Goal: Task Accomplishment & Management: Manage account settings

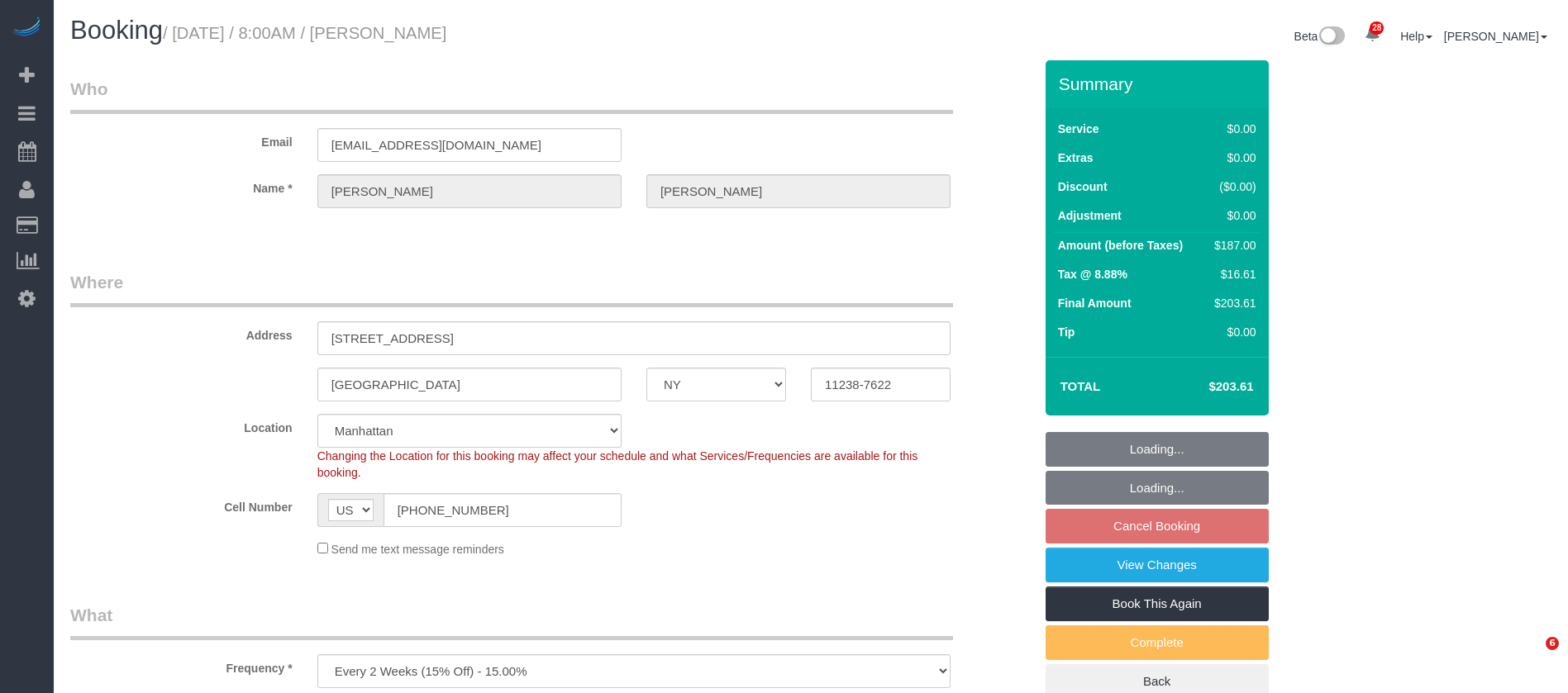
select select "NY"
select select "2"
select select "spot1"
select select "number:89"
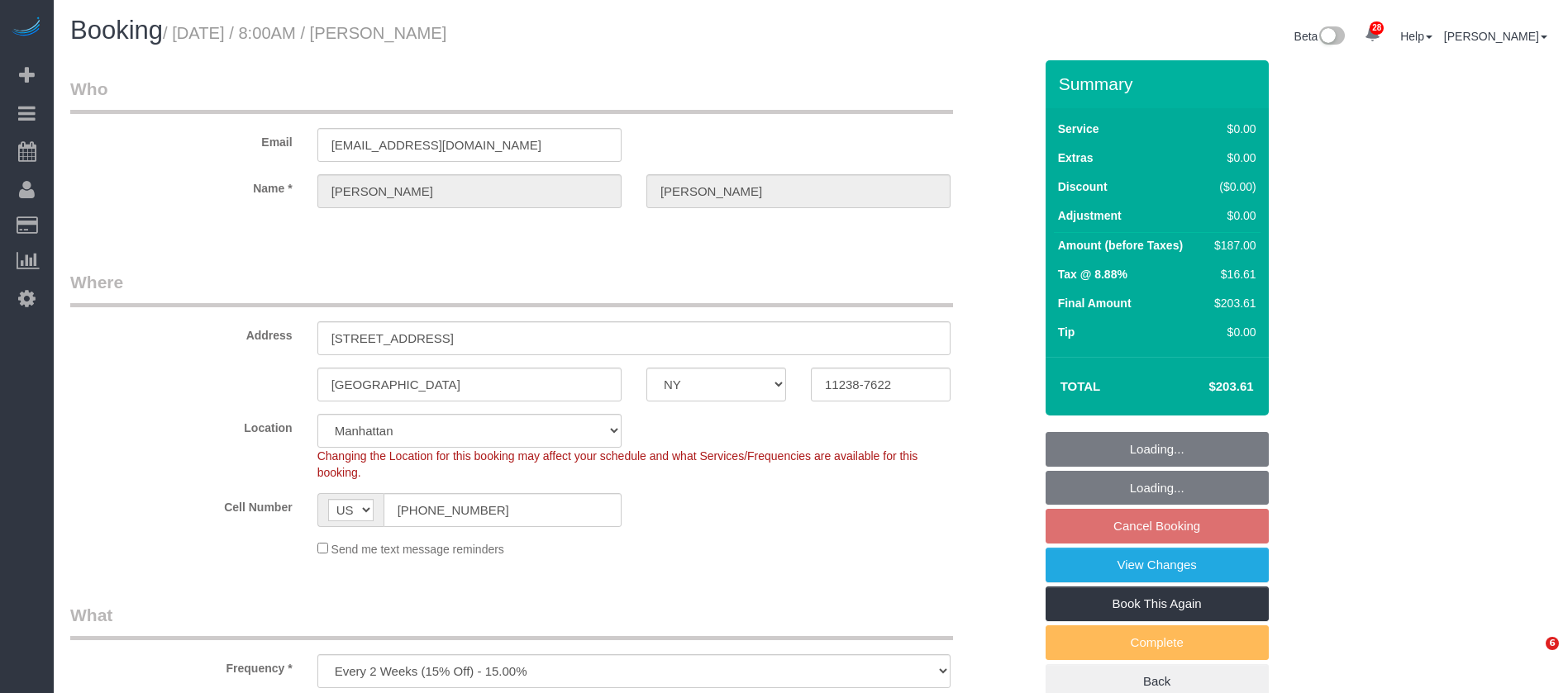
select select "number:90"
select select "number:15"
select select "number:5"
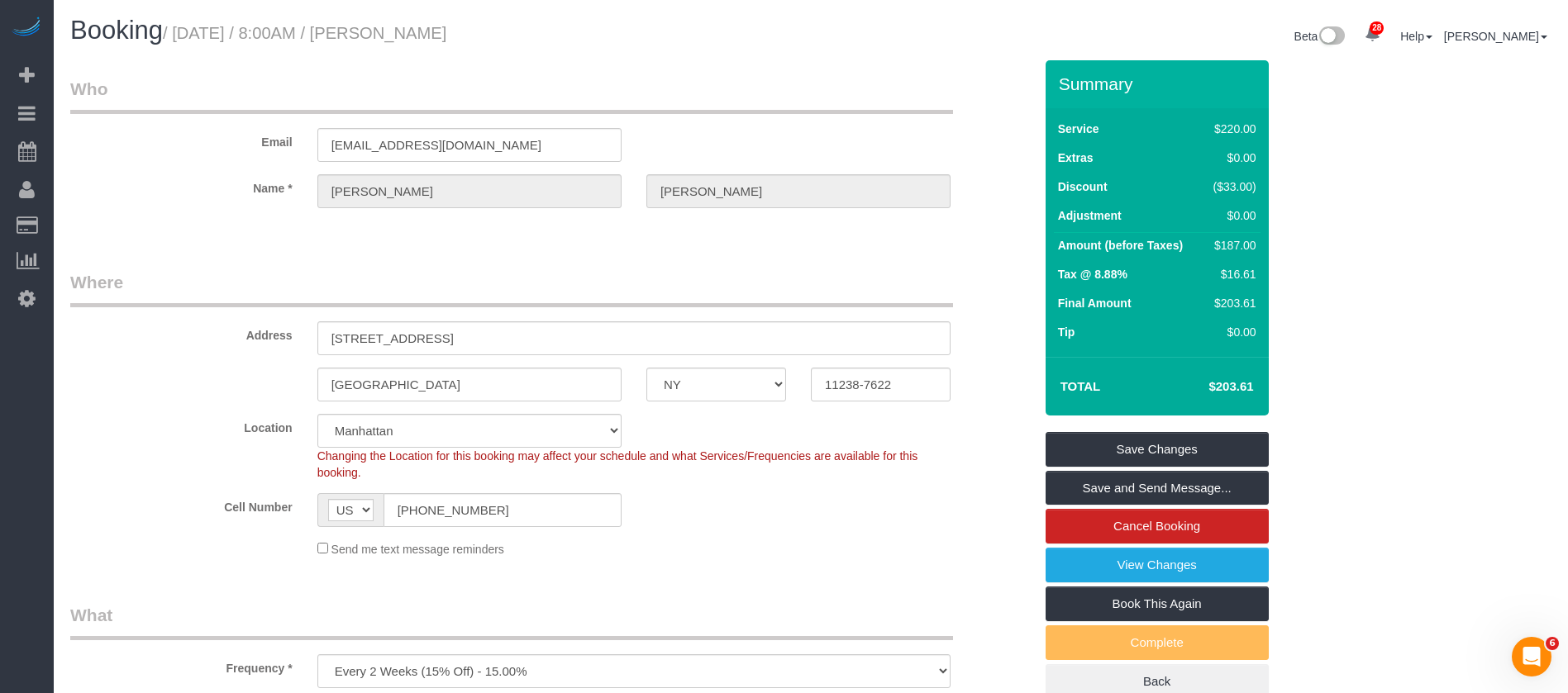
drag, startPoint x: 180, startPoint y: 26, endPoint x: 605, endPoint y: 26, distance: 425.0
click at [605, 26] on h1 "Booking / [DATE] / 8:00AM / [PERSON_NAME]" at bounding box center [434, 31] width 728 height 28
copy small "[DATE] / 8:00AM / [PERSON_NAME]"
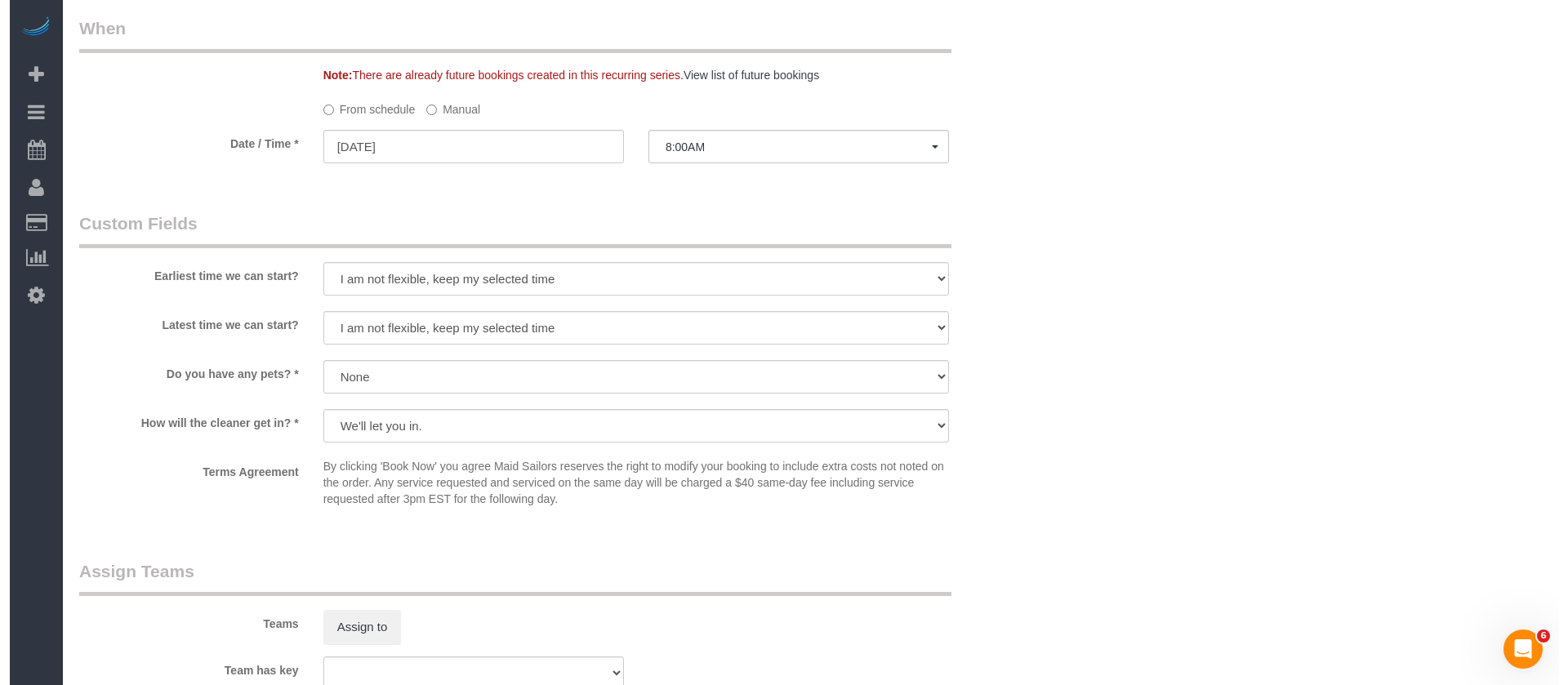
scroll to position [1715, 0]
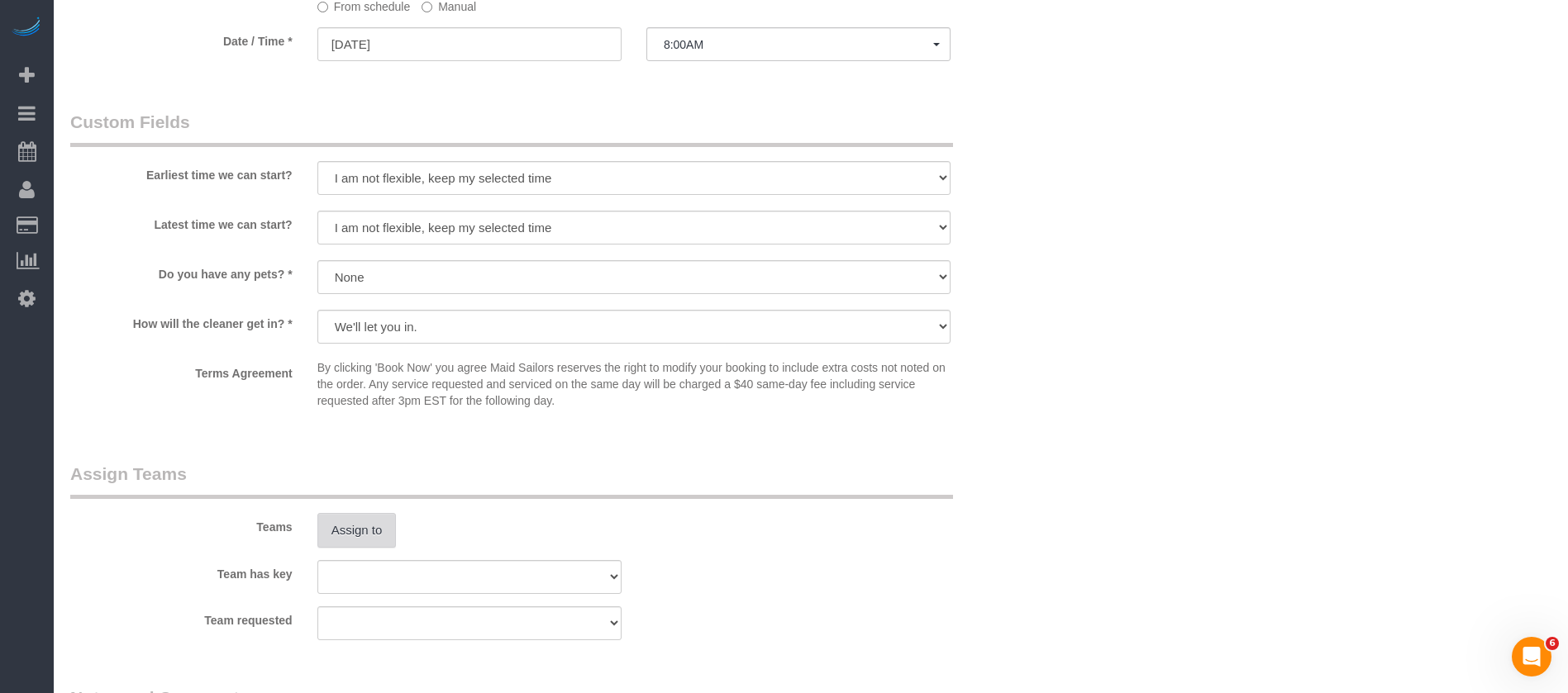
click at [365, 520] on button "Assign to" at bounding box center [357, 531] width 79 height 35
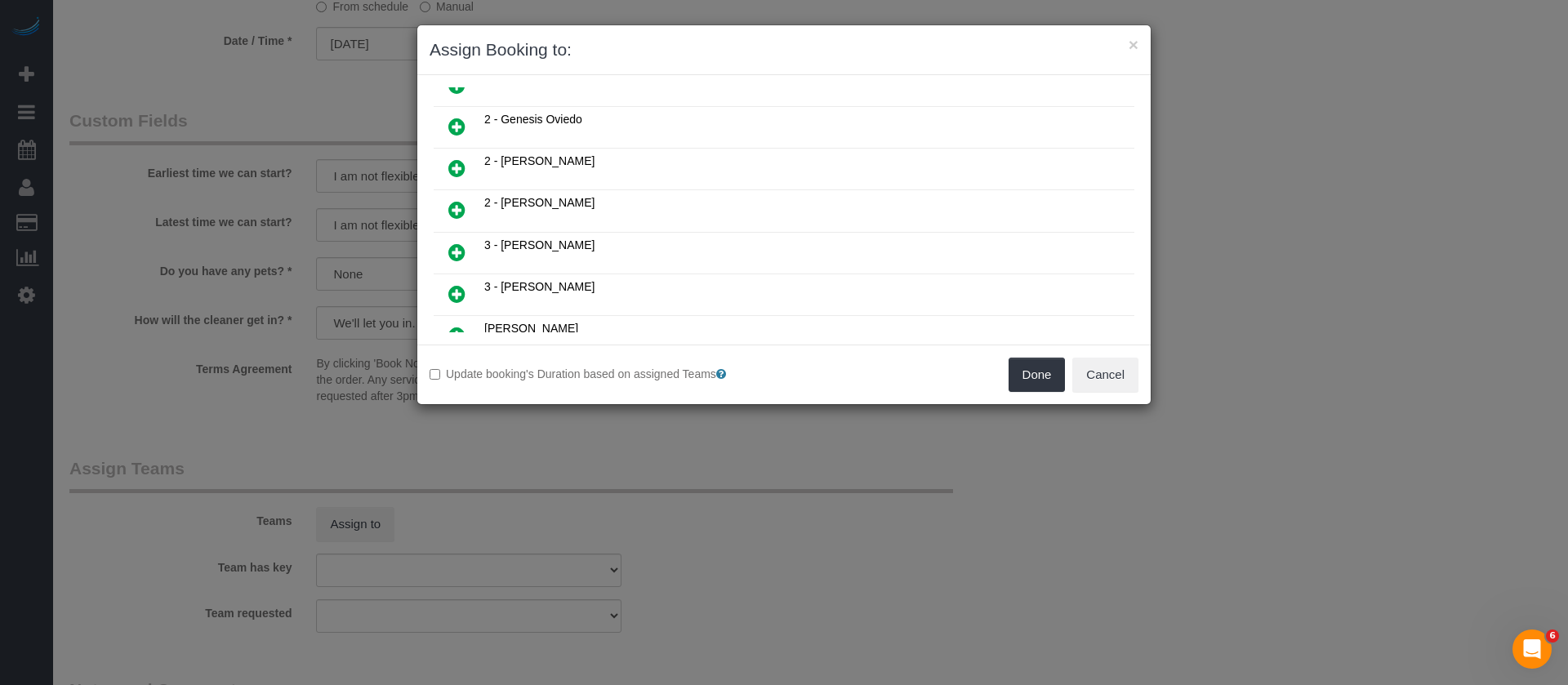
scroll to position [368, 0]
drag, startPoint x: 455, startPoint y: 117, endPoint x: 485, endPoint y: 122, distance: 30.4
click at [456, 117] on icon at bounding box center [457, 122] width 17 height 20
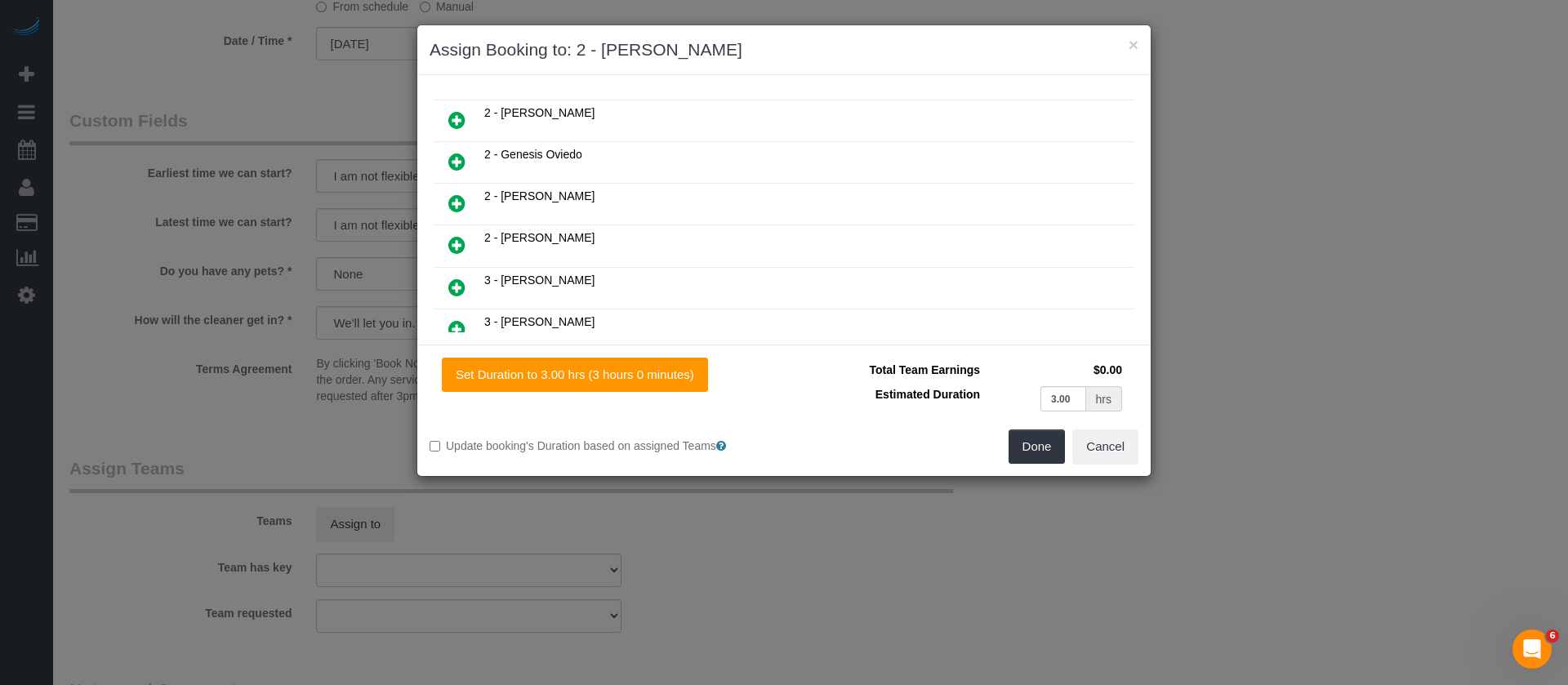
scroll to position [407, 0]
click at [1033, 445] on button "Done" at bounding box center [1037, 447] width 57 height 35
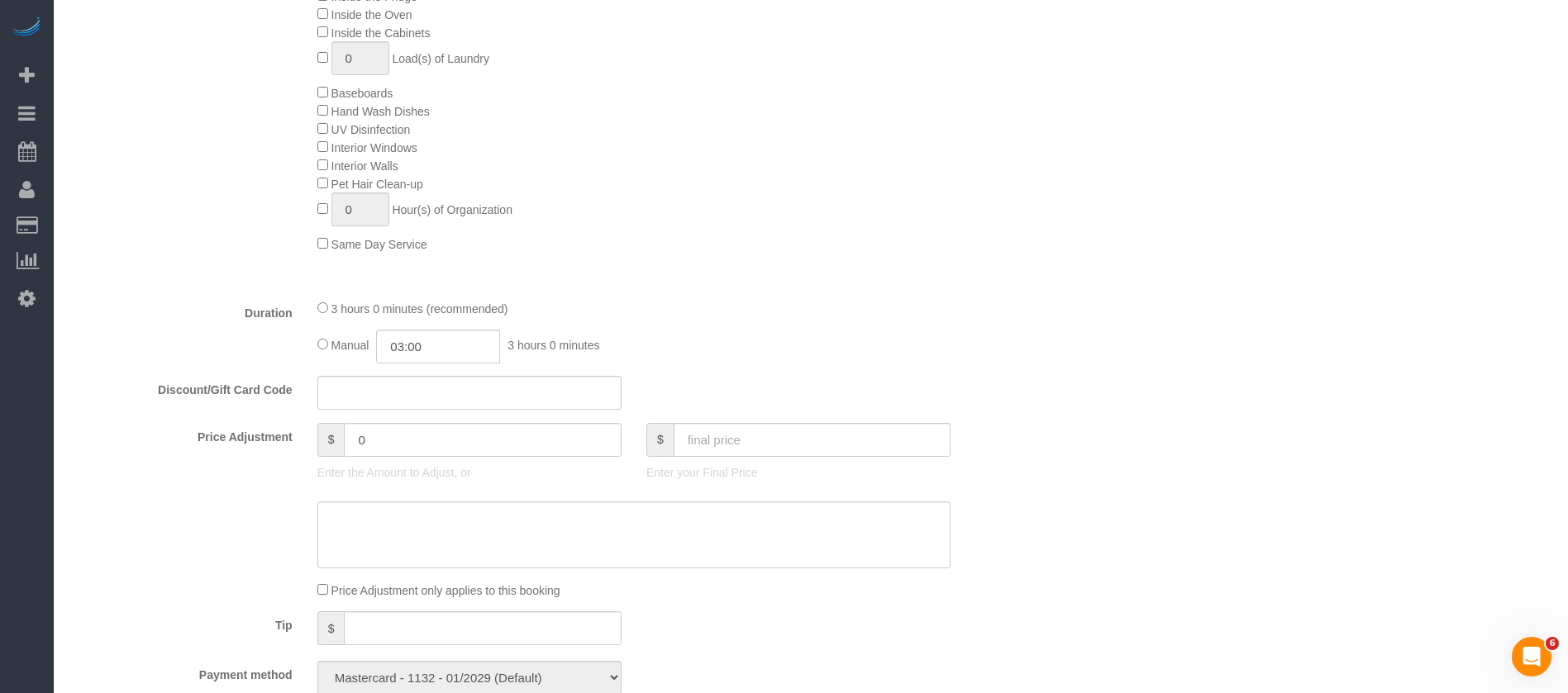
scroll to position [124, 0]
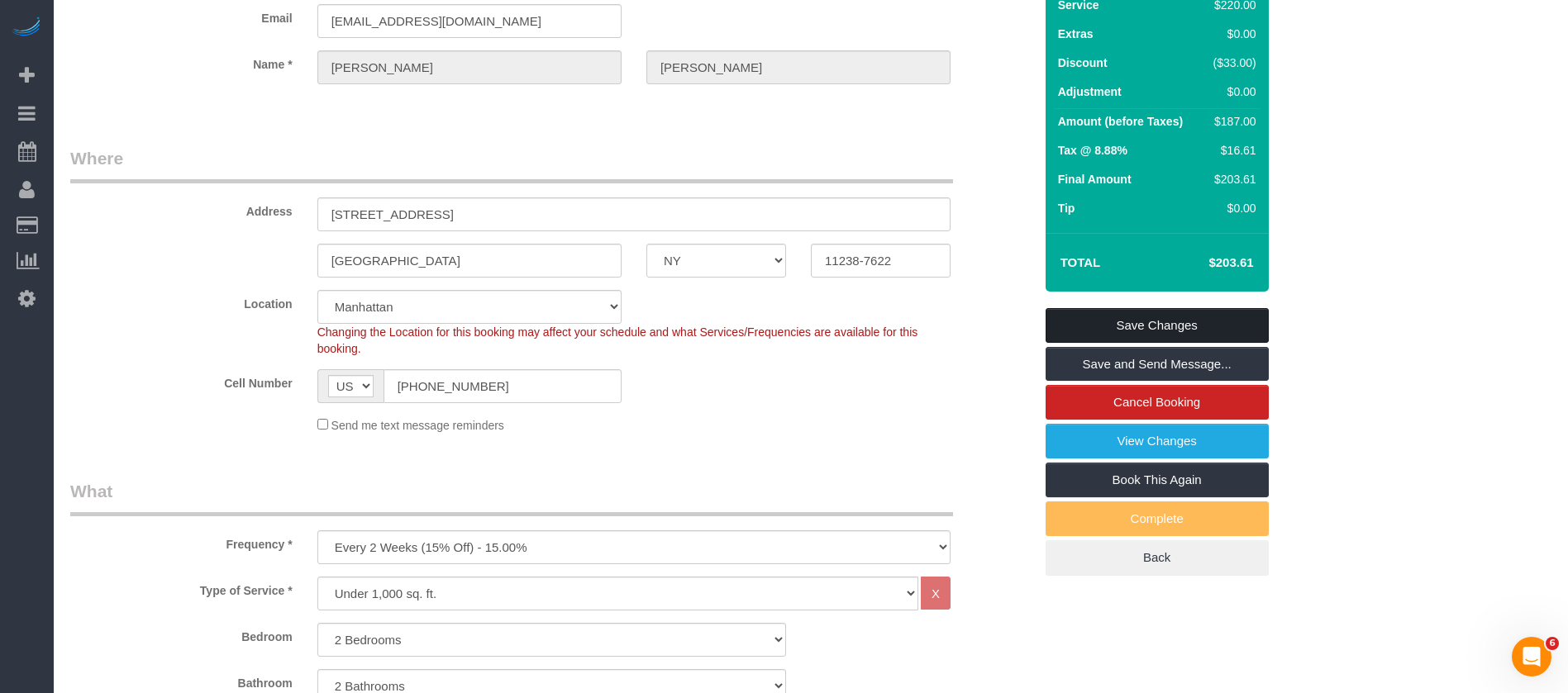
click at [1135, 321] on link "Save Changes" at bounding box center [1157, 326] width 223 height 35
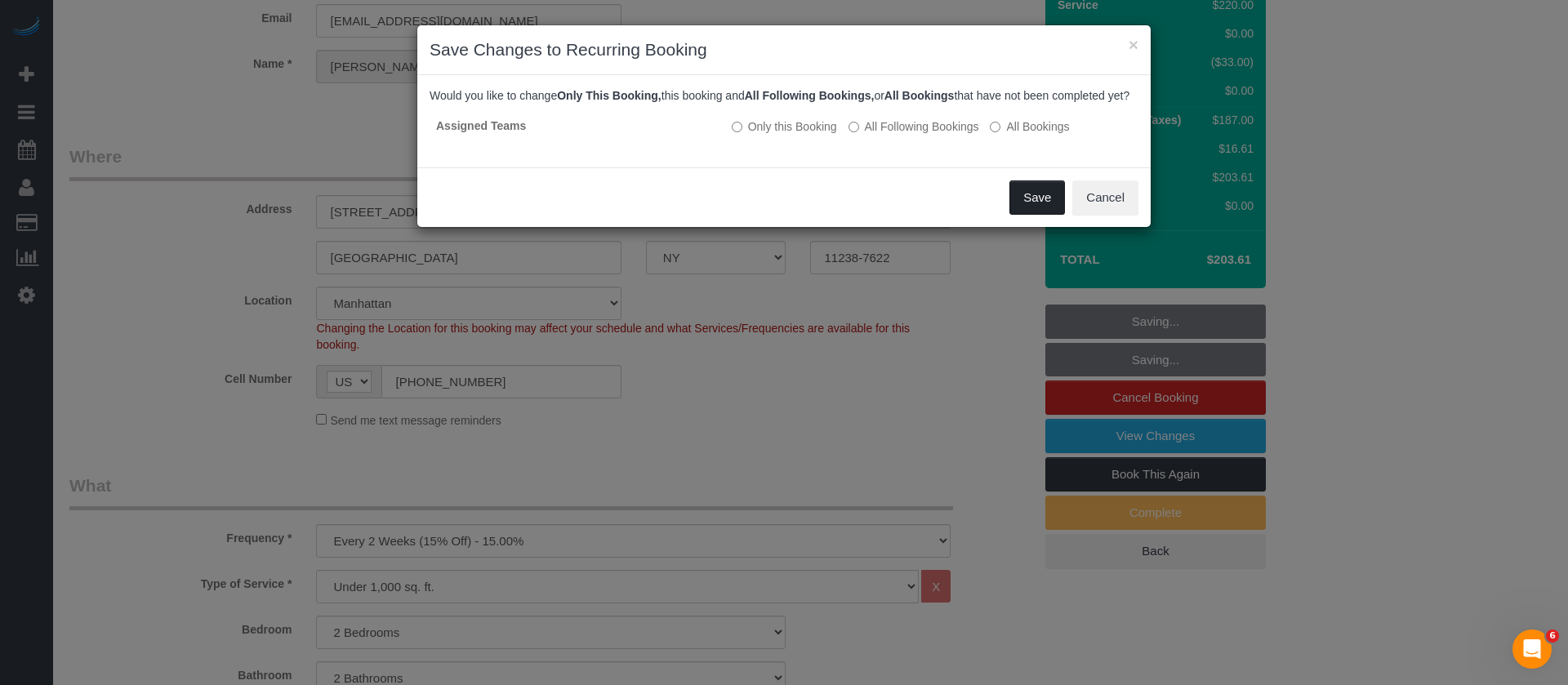
click at [1049, 212] on button "Save" at bounding box center [1037, 197] width 55 height 35
